Goal: Task Accomplishment & Management: Manage account settings

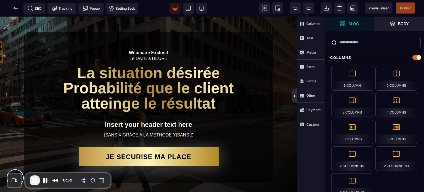
click at [294, 96] on icon at bounding box center [294, 95] width 4 height 4
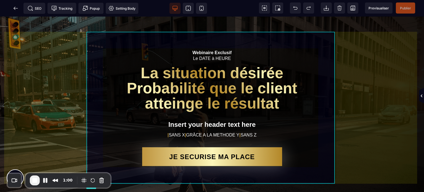
click at [272, 42] on div "Webinaire Exclusif Le DATE à HEURE La situation désirée Probabilité que le clie…" at bounding box center [212, 107] width 248 height 151
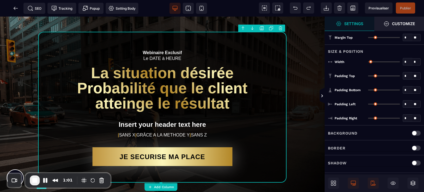
type input "*"
type input "****"
type input "**"
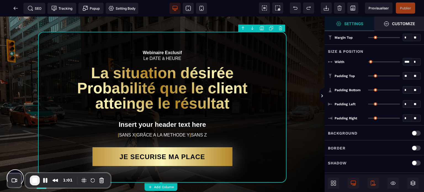
type input "**"
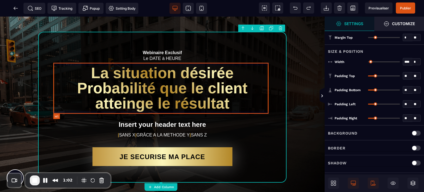
click at [181, 102] on h1 "La situation désirée Probabilité que le client atteinge le résultat" at bounding box center [162, 88] width 215 height 51
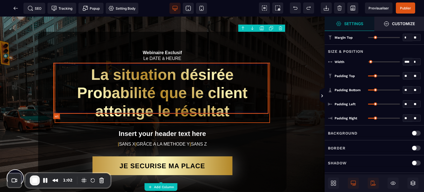
select select "***"
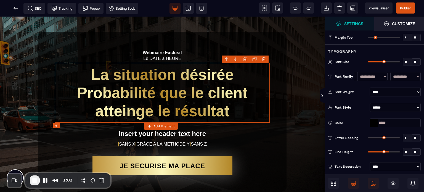
type input "**"
type input "*"
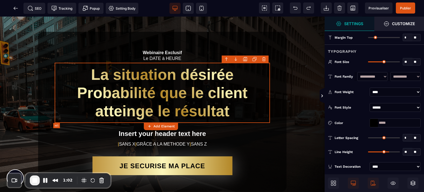
type input "*"
click at [181, 102] on h1 "La situation désirée Probabilité que le client atteinge le résultat" at bounding box center [162, 93] width 215 height 60
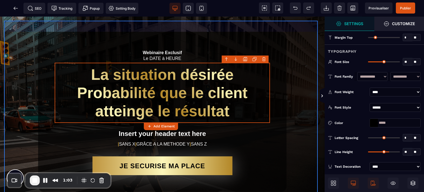
click at [294, 103] on div "Webinaire Exclusif Le DATE à HEURE La situation désirée Probabilité que le clie…" at bounding box center [162, 112] width 316 height 182
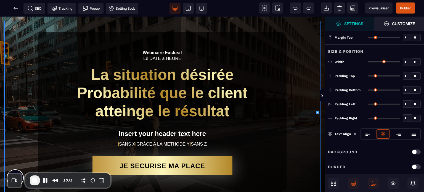
type input "*"
type input "***"
type input "**"
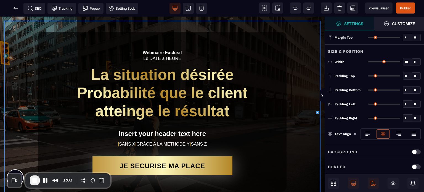
type input "**"
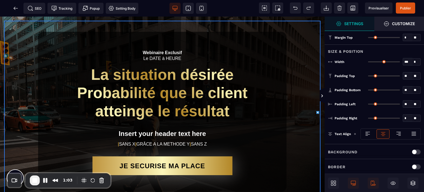
type input "**"
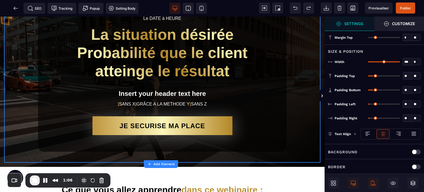
scroll to position [37, 0]
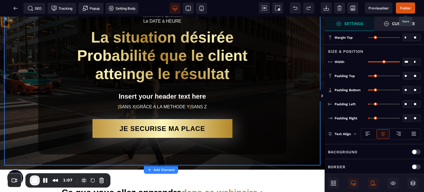
click at [410, 9] on span "Publier" at bounding box center [405, 8] width 11 height 4
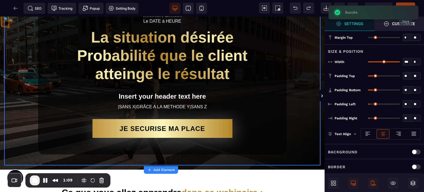
click at [277, 10] on icon at bounding box center [278, 8] width 6 height 6
click at [15, 8] on icon at bounding box center [16, 8] width 4 height 0
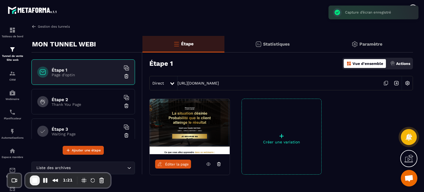
click at [60, 28] on link "Gestion des tunnels" at bounding box center [50, 26] width 38 height 5
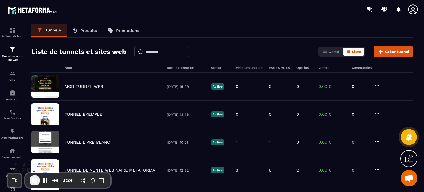
click at [37, 178] on span "End Recording" at bounding box center [34, 180] width 7 height 7
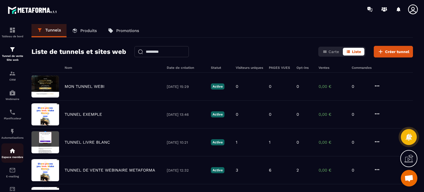
click at [9, 152] on div "Espace membre" at bounding box center [12, 152] width 22 height 11
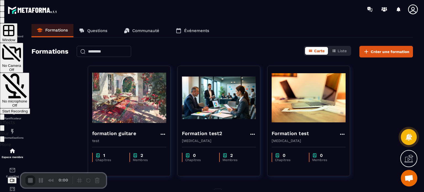
click at [28, 109] on div "Start Recording" at bounding box center [15, 111] width 26 height 4
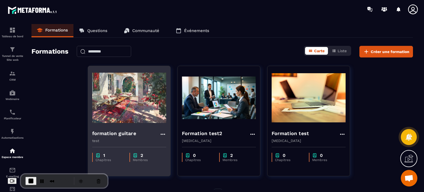
click at [126, 112] on img at bounding box center [129, 97] width 74 height 55
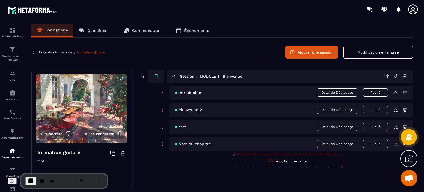
click at [396, 76] on icon at bounding box center [395, 76] width 5 height 5
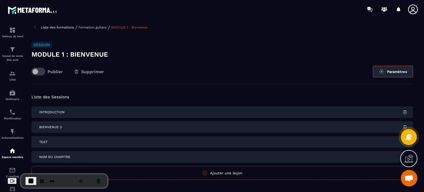
click at [397, 72] on button "Paramètres" at bounding box center [393, 72] width 40 height 12
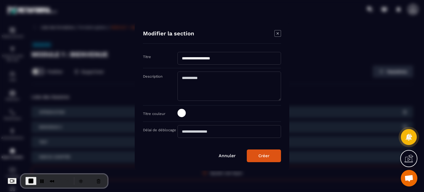
click at [260, 152] on button "Créer" at bounding box center [264, 155] width 34 height 13
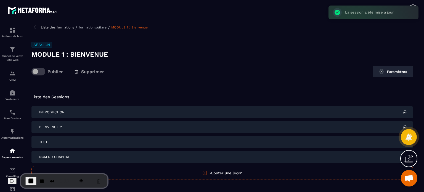
click at [99, 28] on p "formation guitare" at bounding box center [93, 27] width 28 height 4
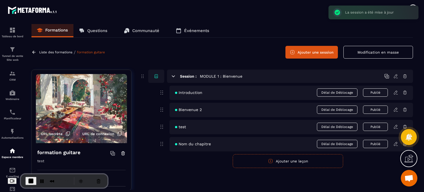
click at [395, 94] on icon at bounding box center [395, 92] width 5 height 5
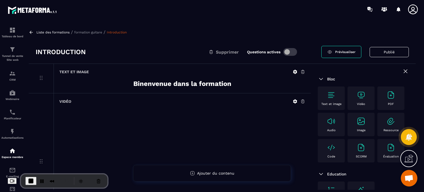
click at [194, 82] on strong "Binenvenue dans la formation" at bounding box center [182, 84] width 98 height 8
click at [79, 32] on p "formation guitare" at bounding box center [88, 32] width 28 height 4
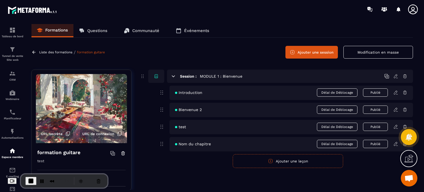
click at [371, 49] on button "Modification en masse" at bounding box center [377, 52] width 69 height 13
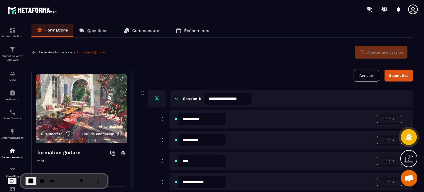
click at [221, 80] on div "[PERSON_NAME]" at bounding box center [276, 75] width 273 height 12
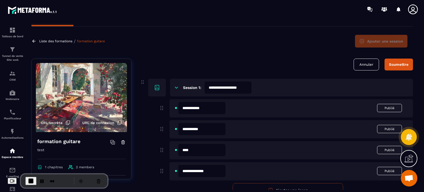
scroll to position [38, 0]
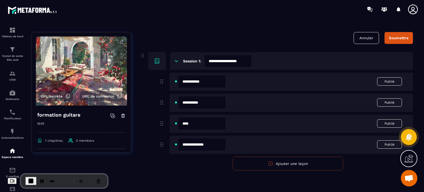
click at [209, 79] on input "**********" at bounding box center [201, 81] width 47 height 12
type input "**********"
click at [396, 34] on button "Soumettre" at bounding box center [398, 38] width 28 height 12
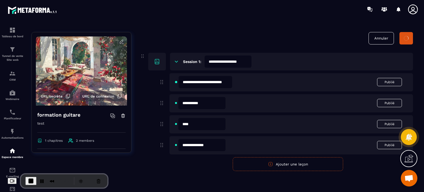
scroll to position [14, 0]
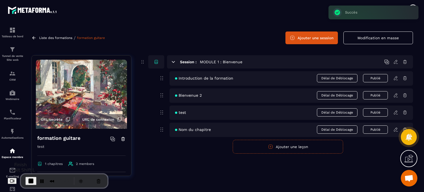
click at [34, 177] on span "End Recording" at bounding box center [31, 180] width 7 height 7
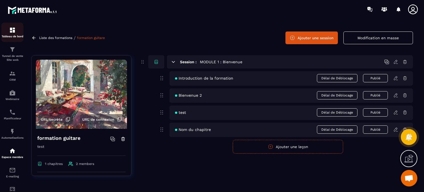
click at [8, 38] on link "Tableau de bord" at bounding box center [12, 32] width 22 height 19
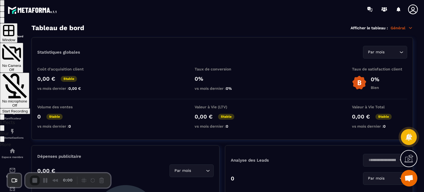
click at [28, 109] on div "Start Recording" at bounding box center [15, 111] width 26 height 4
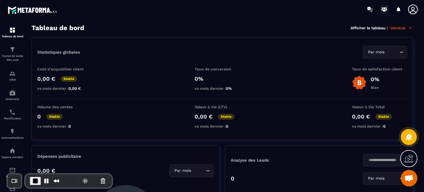
click at [384, 9] on icon at bounding box center [383, 9] width 9 height 9
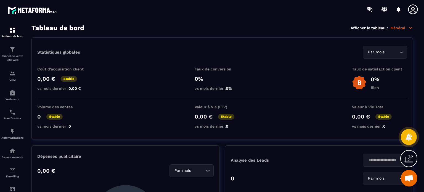
click at [397, 28] on p "Général" at bounding box center [401, 27] width 22 height 5
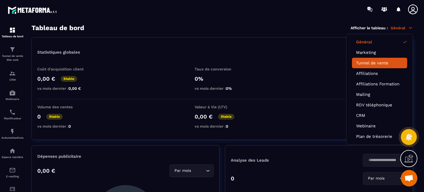
click at [370, 62] on link "Tunnel de vente" at bounding box center [379, 62] width 47 height 5
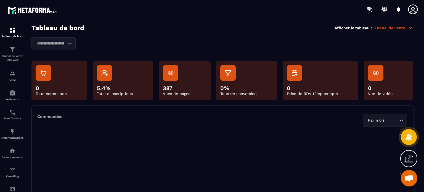
click at [212, 41] on div "Loading..." at bounding box center [221, 43] width 381 height 13
click at [60, 40] on div "Loading..." at bounding box center [53, 43] width 44 height 13
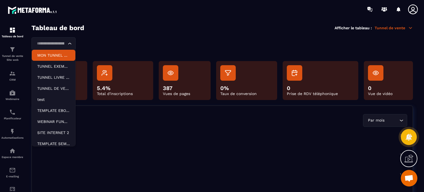
click at [60, 53] on p "MON TUNNEL WEBI" at bounding box center [53, 55] width 33 height 6
click at [84, 44] on div "MON TUNNEL WEBI Loading... MON TUNNEL WEBI TUNNEL EXEMPLE TUNNEL LIVRE BLANC TU…" at bounding box center [221, 43] width 381 height 13
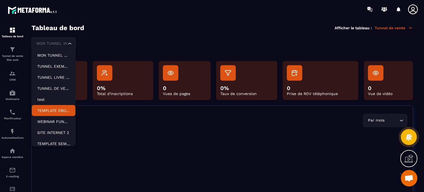
click at [56, 108] on p "TEMPLATE EBOOK 2" at bounding box center [53, 111] width 33 height 6
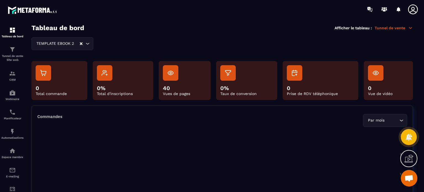
click at [71, 42] on div "TEMPLATE EBOOK 2 Loading..." at bounding box center [62, 43] width 62 height 13
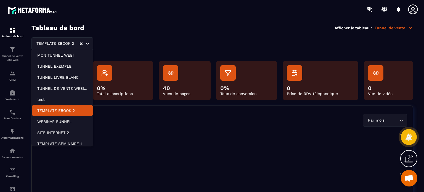
click at [172, 38] on div "TEMPLATE EBOOK 2 Loading... MON TUNNEL WEBI TUNNEL EXEMPLE TUNNEL LIVRE BLANC T…" at bounding box center [221, 43] width 381 height 13
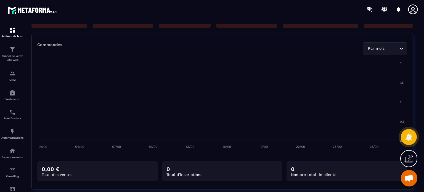
scroll to position [74, 0]
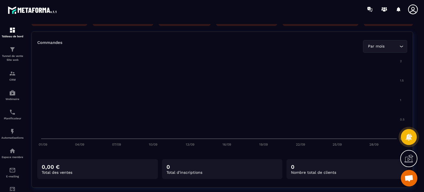
click at [379, 44] on div "Par mois" at bounding box center [382, 46] width 33 height 6
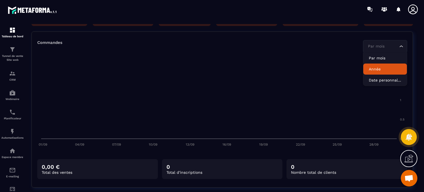
click at [372, 68] on p "Année" at bounding box center [384, 69] width 33 height 6
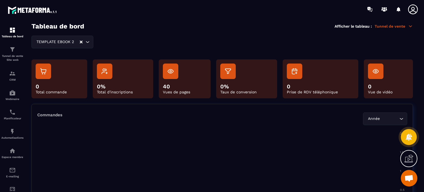
scroll to position [0, 0]
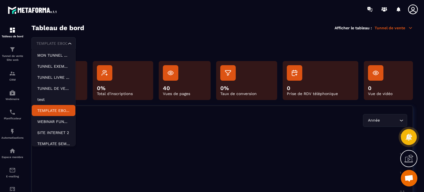
click at [74, 44] on div "TEMPLATE EBOOK 2 Loading..." at bounding box center [53, 43] width 44 height 13
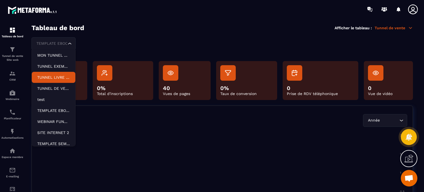
click at [61, 80] on li "TUNNEL LIVRE BLANC" at bounding box center [54, 77] width 44 height 11
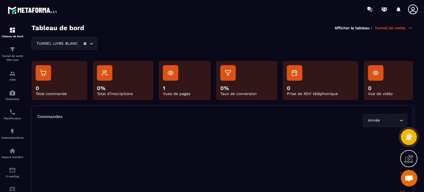
click at [58, 44] on div "TUNNEL LIVRE BLANC" at bounding box center [58, 44] width 49 height 6
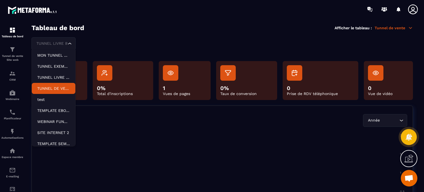
click at [56, 84] on li "TUNNEL DE VENTE WEBINAIRE METAFORMA" at bounding box center [54, 88] width 44 height 11
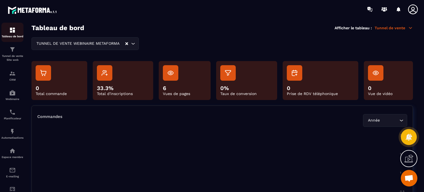
click at [19, 36] on p "Tableau de bord" at bounding box center [12, 36] width 22 height 3
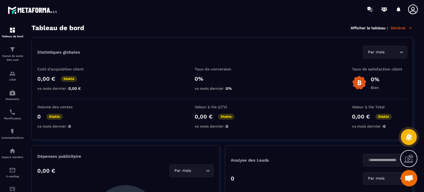
click at [393, 26] on p "Général" at bounding box center [401, 27] width 22 height 5
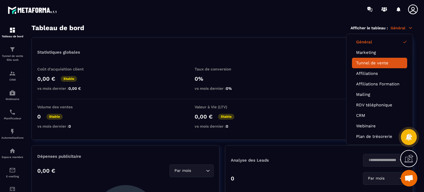
click at [373, 65] on link "Tunnel de vente" at bounding box center [379, 62] width 47 height 5
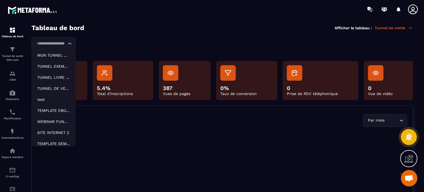
click at [54, 44] on input "Search for option" at bounding box center [50, 44] width 31 height 6
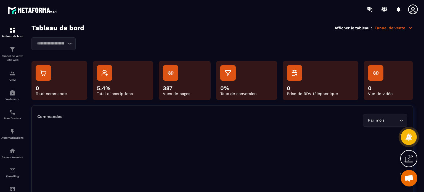
click at [387, 28] on p "Tunnel de vente" at bounding box center [393, 27] width 38 height 5
